Goal: Download file/media

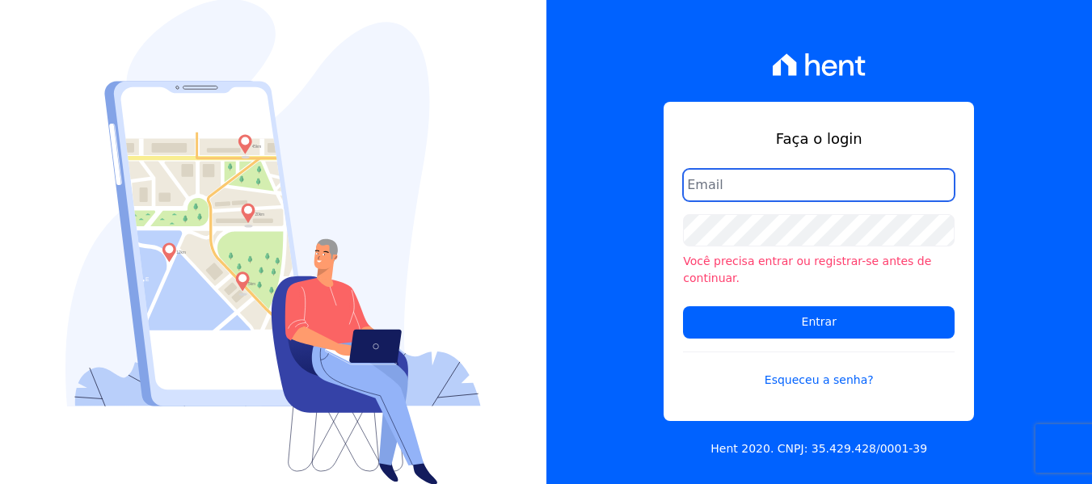
click at [774, 196] on input "email" at bounding box center [818, 185] width 271 height 32
click at [759, 187] on input "email" at bounding box center [818, 185] width 271 height 32
type input "[EMAIL_ADDRESS][DOMAIN_NAME]"
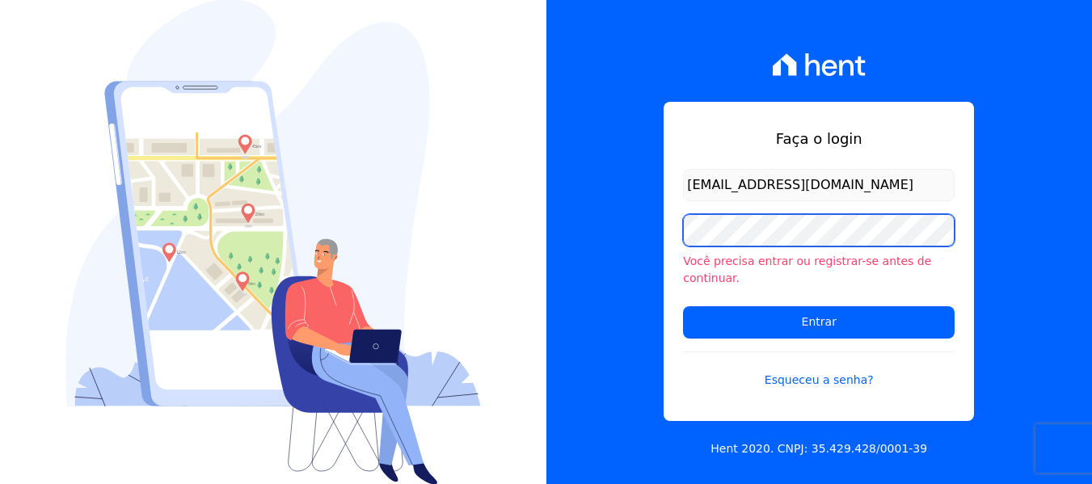
click at [683, 306] on input "Entrar" at bounding box center [818, 322] width 271 height 32
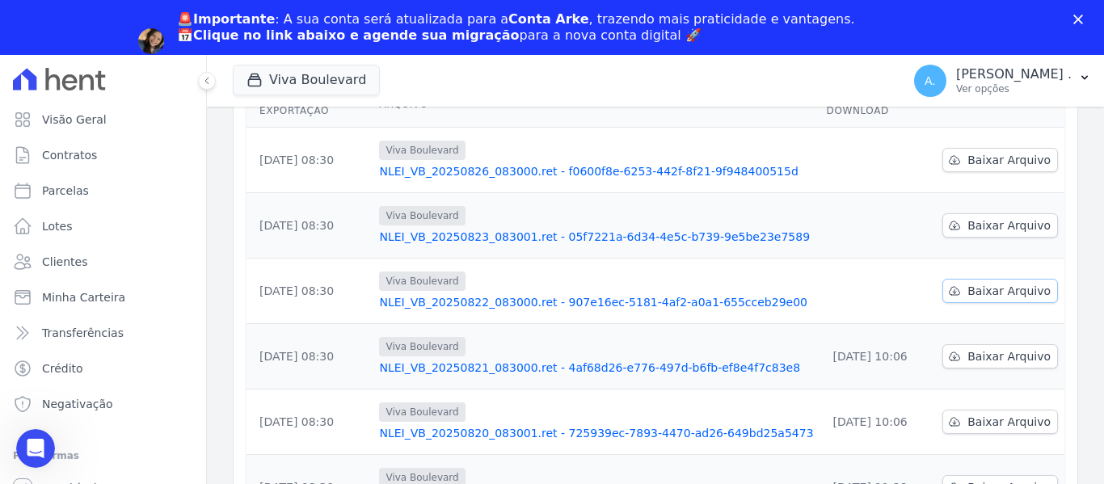
click at [970, 283] on span "Baixar Arquivo" at bounding box center [1008, 291] width 83 height 16
click at [1069, 202] on div "Data da Exportação Arquivo Data de Download 26/08/2025, 08:30 Viva Boulevard NL…" at bounding box center [655, 431] width 869 height 713
click at [996, 217] on span "Baixar Arquivo" at bounding box center [1008, 225] width 83 height 16
click at [997, 152] on span "Baixar Arquivo" at bounding box center [1008, 160] width 83 height 16
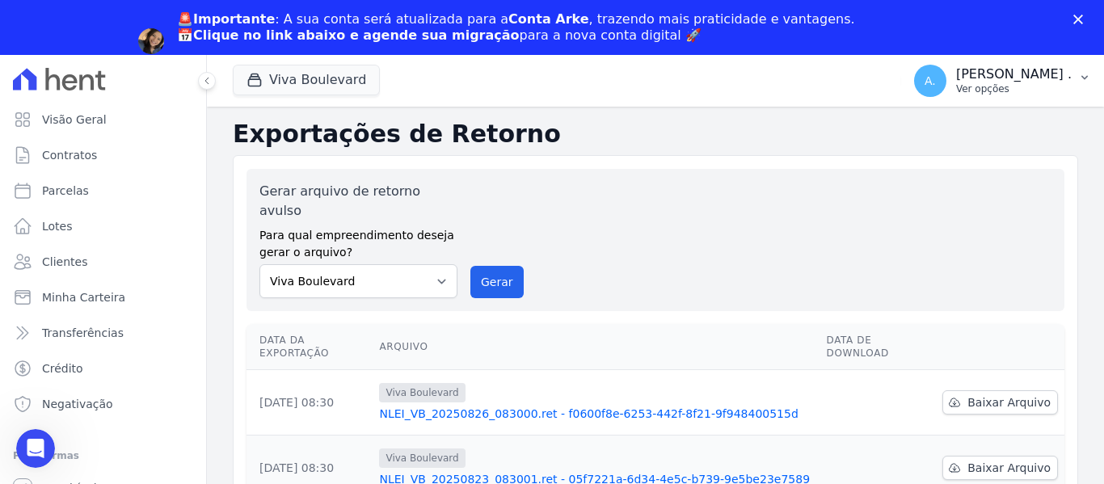
click at [936, 78] on span "A." at bounding box center [929, 80] width 11 height 11
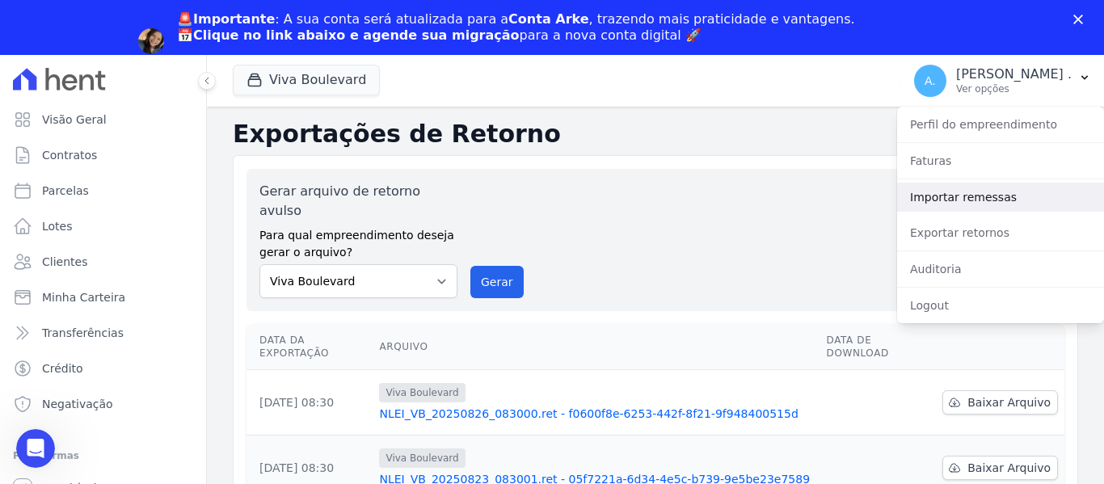
click at [920, 195] on link "Importar remessas" at bounding box center [1000, 197] width 207 height 29
